Goal: Transaction & Acquisition: Purchase product/service

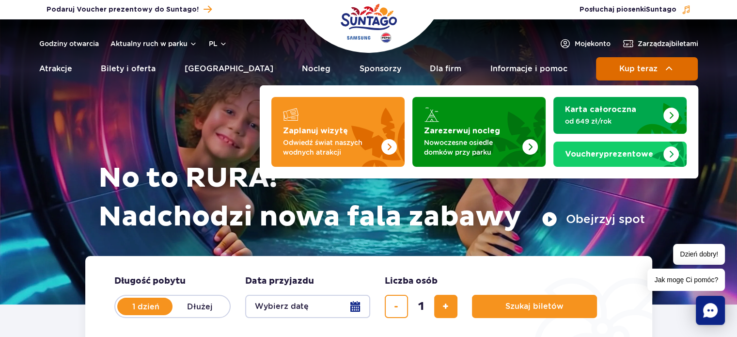
click at [655, 70] on span "Kup teraz" at bounding box center [638, 68] width 38 height 9
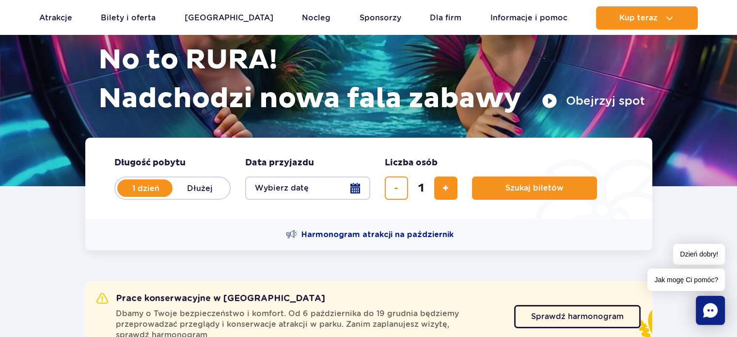
scroll to position [194, 0]
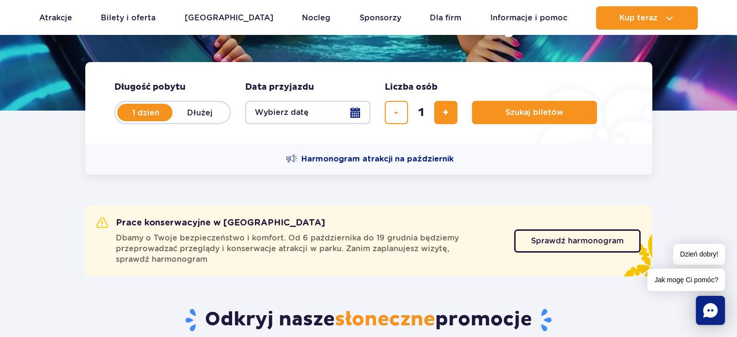
click at [352, 114] on button "Wybierz datę" at bounding box center [307, 112] width 125 height 23
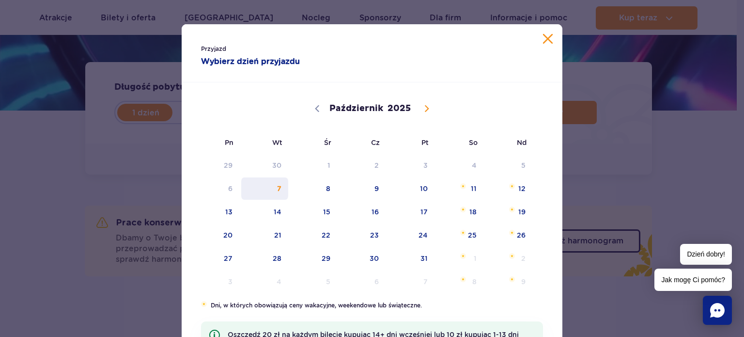
click at [277, 188] on span "7" at bounding box center [264, 188] width 49 height 22
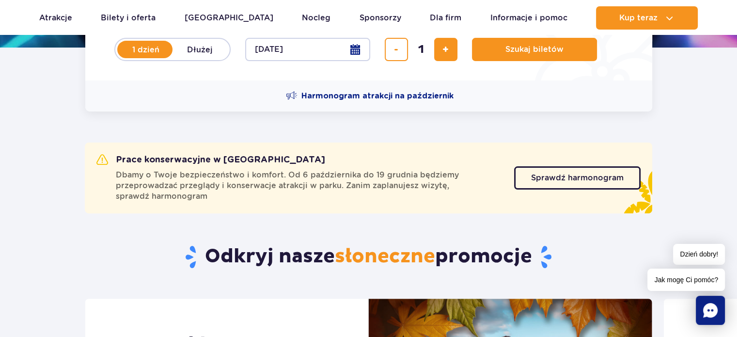
scroll to position [242, 0]
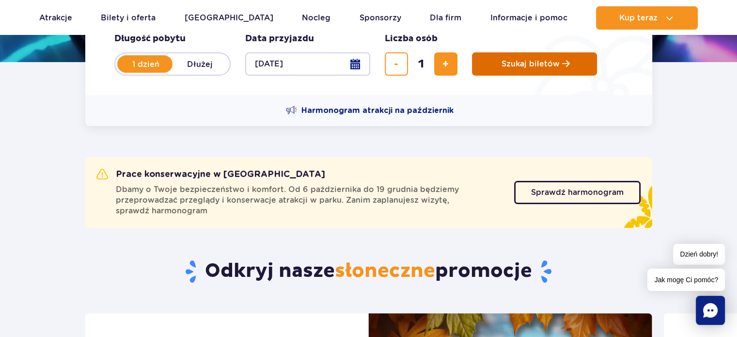
click at [524, 63] on span "Szukaj biletów" at bounding box center [531, 64] width 58 height 9
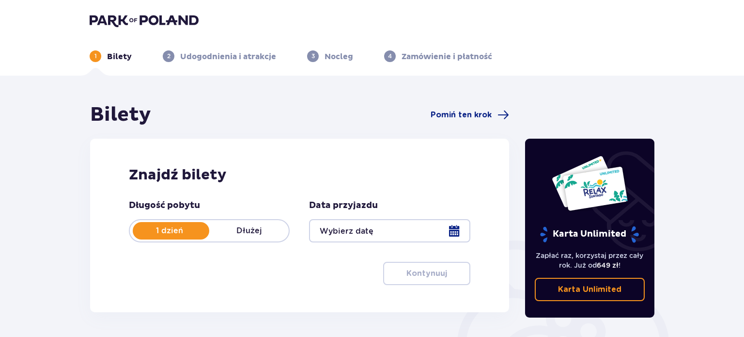
type input "[DATE]"
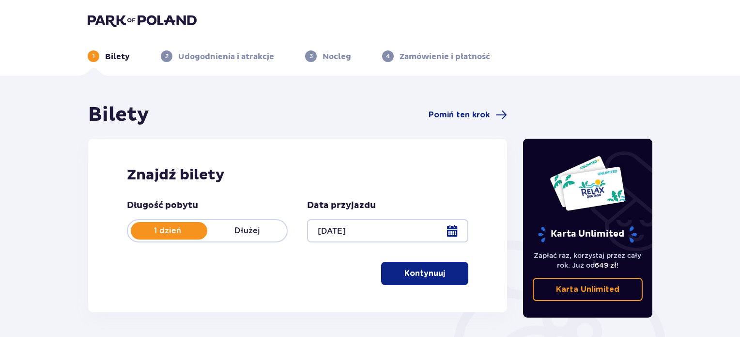
click at [424, 277] on p "Kontynuuj" at bounding box center [425, 273] width 41 height 11
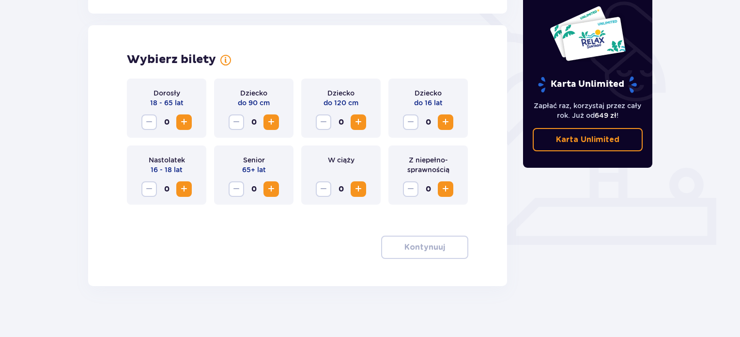
scroll to position [263, 0]
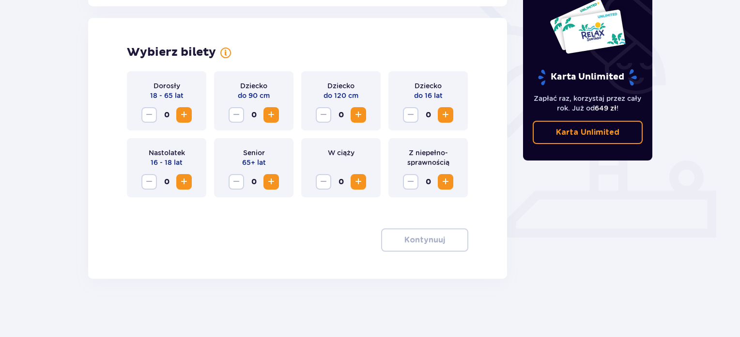
click at [184, 114] on span "Zwiększ" at bounding box center [184, 115] width 12 height 12
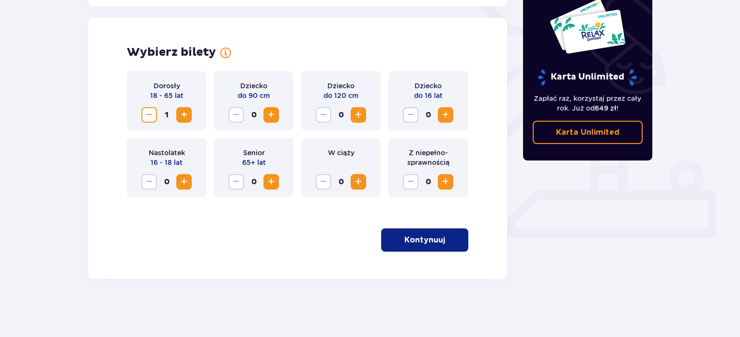
click at [415, 236] on p "Kontynuuj" at bounding box center [425, 240] width 41 height 11
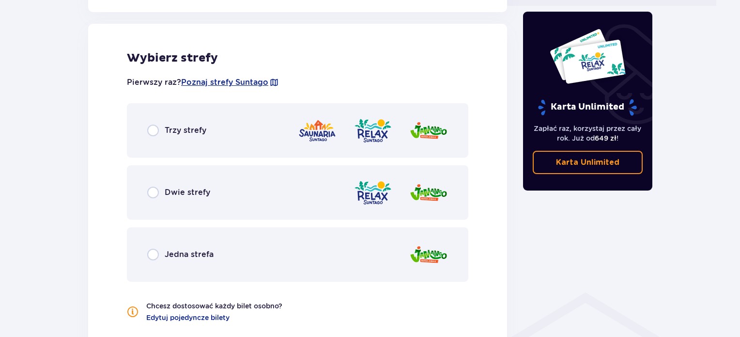
scroll to position [495, 0]
click at [158, 127] on input "radio" at bounding box center [153, 130] width 12 height 12
radio input "true"
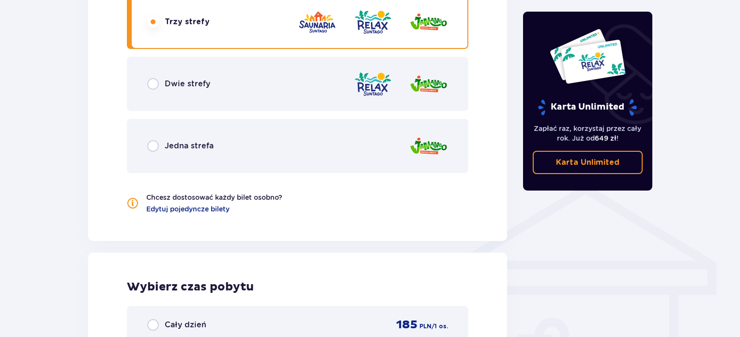
scroll to position [590, 0]
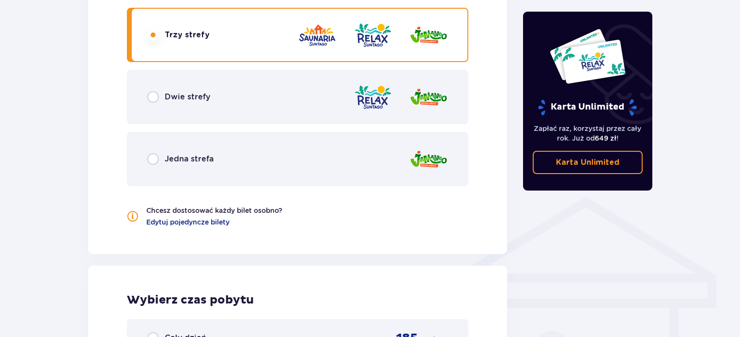
click at [151, 98] on input "radio" at bounding box center [153, 97] width 12 height 12
radio input "true"
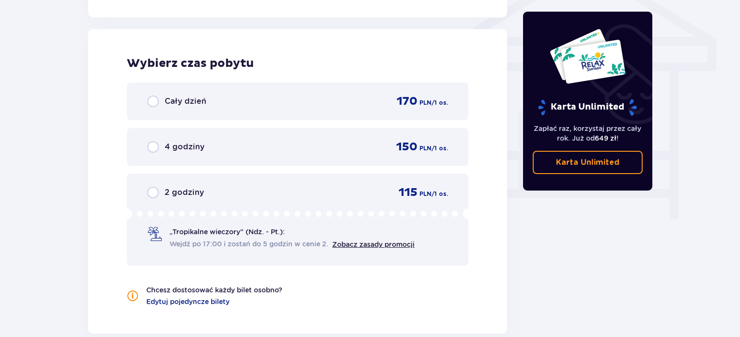
scroll to position [834, 0]
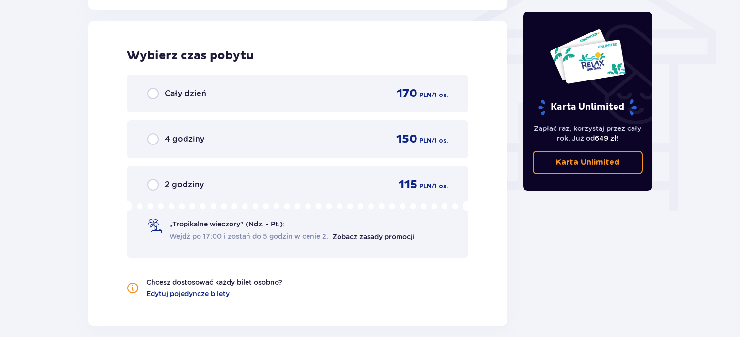
drag, startPoint x: 144, startPoint y: 180, endPoint x: 160, endPoint y: 183, distance: 16.3
click at [144, 180] on div "2 godziny 115 PLN / 1 os. „Tropikalne wieczory" (Ndz. - Pt.): Wejdź po 17:00 i …" at bounding box center [298, 212] width 342 height 92
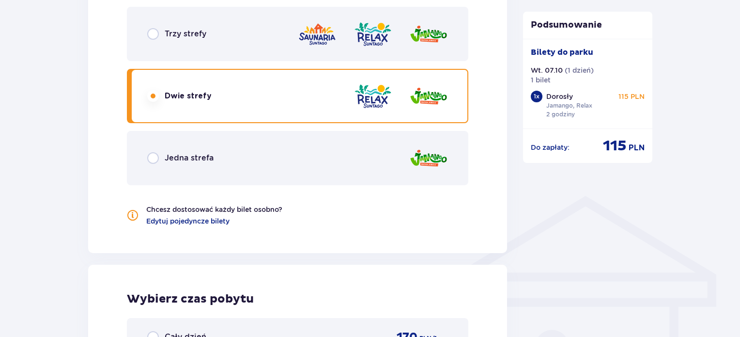
scroll to position [581, 0]
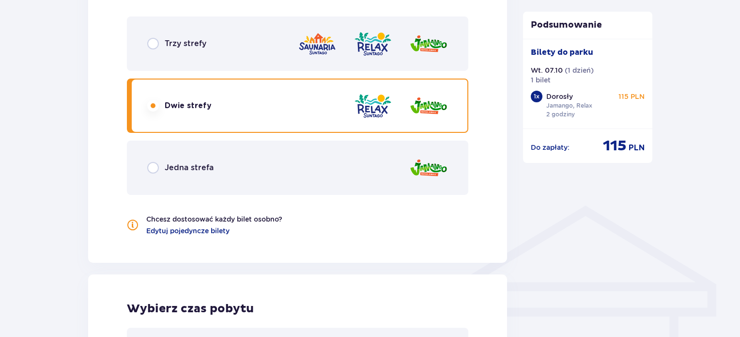
click at [151, 42] on input "radio" at bounding box center [153, 44] width 12 height 12
radio input "true"
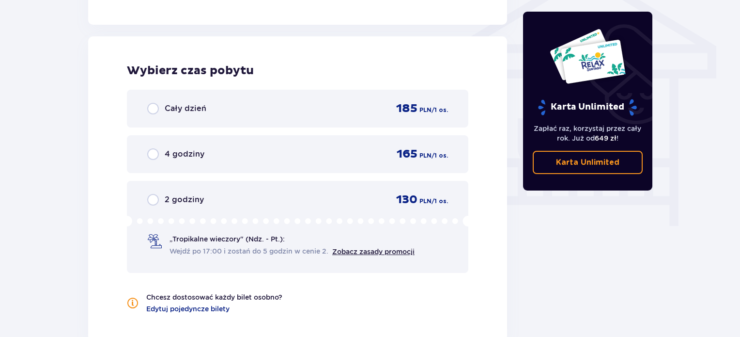
scroll to position [818, 0]
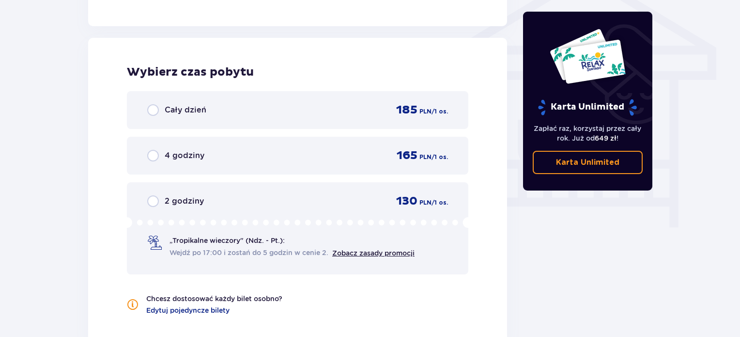
click at [152, 197] on input "radio" at bounding box center [153, 201] width 12 height 12
radio input "true"
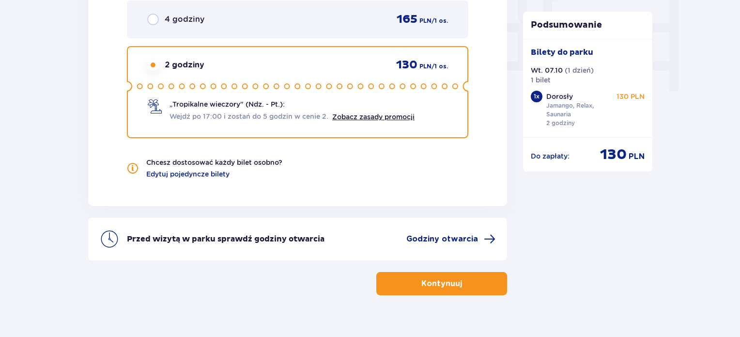
scroll to position [969, 0]
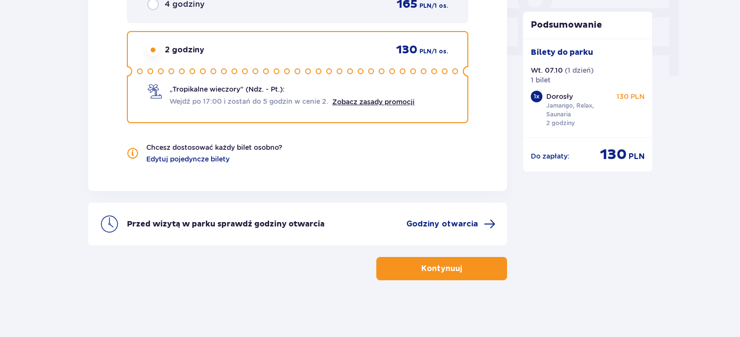
click at [438, 265] on p "Kontynuuj" at bounding box center [442, 268] width 41 height 11
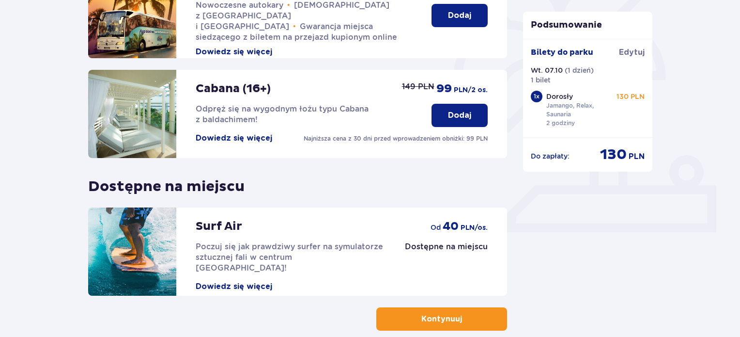
scroll to position [271, 0]
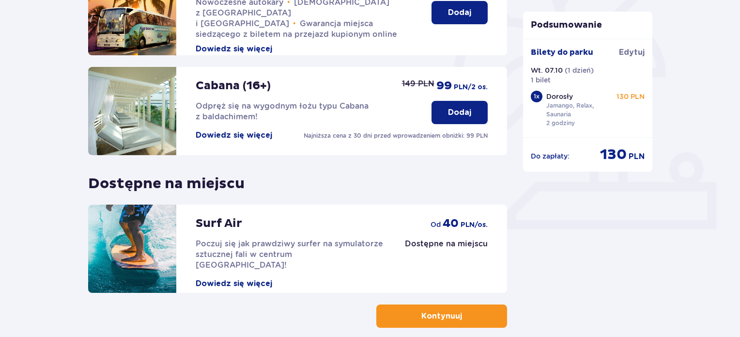
click at [436, 311] on p "Kontynuuj" at bounding box center [442, 316] width 41 height 11
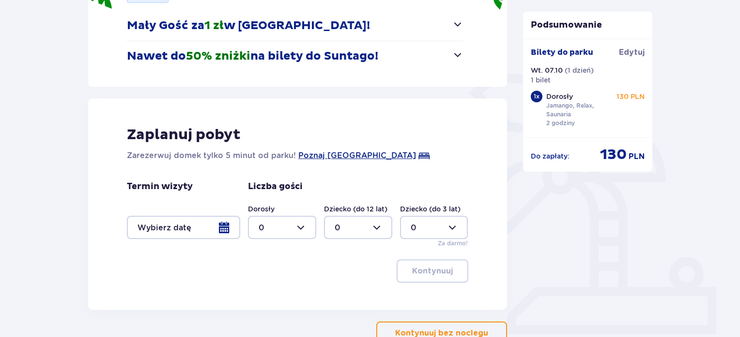
scroll to position [232, 0]
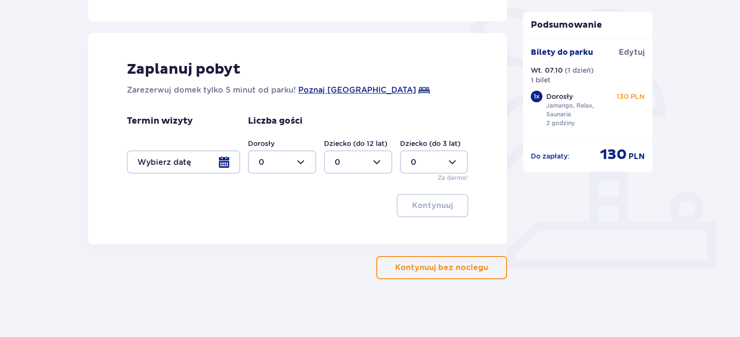
click at [434, 264] on p "Kontynuuj bez noclegu" at bounding box center [441, 267] width 93 height 11
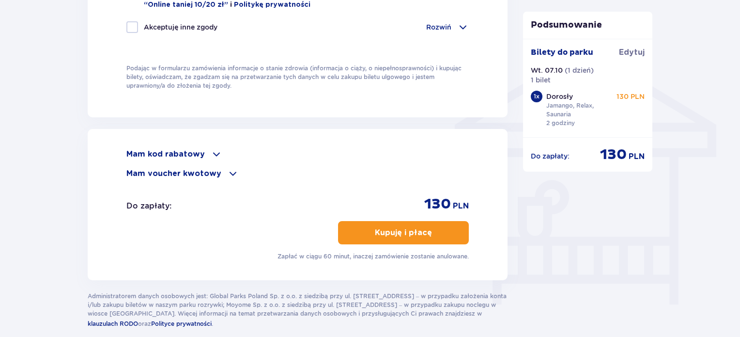
scroll to position [740, 0]
